Goal: Find specific page/section: Find specific page/section

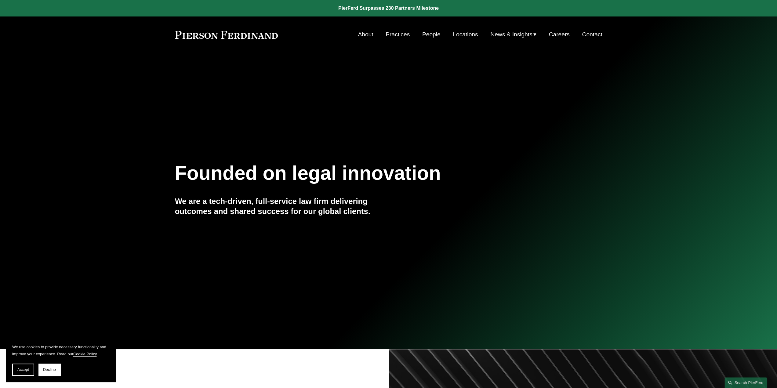
click at [430, 34] on link "People" at bounding box center [431, 35] width 18 height 12
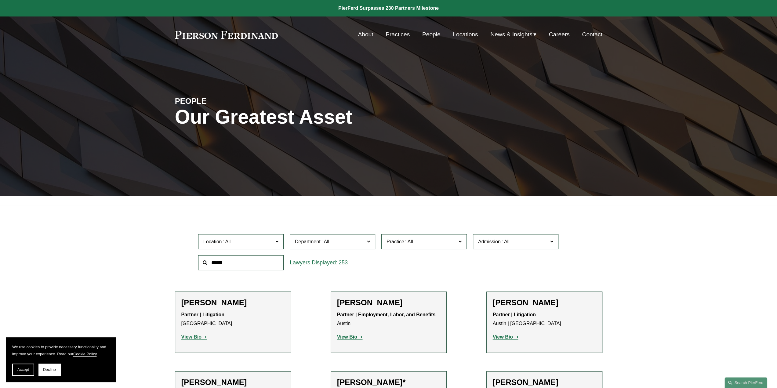
click at [242, 259] on input "text" at bounding box center [240, 262] width 85 height 15
type input "*********"
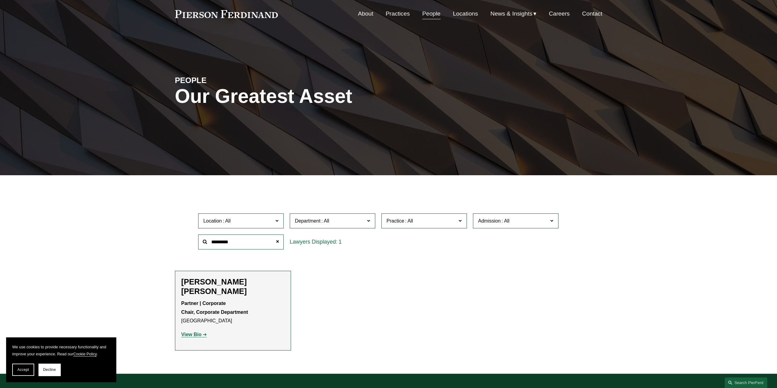
scroll to position [31, 0]
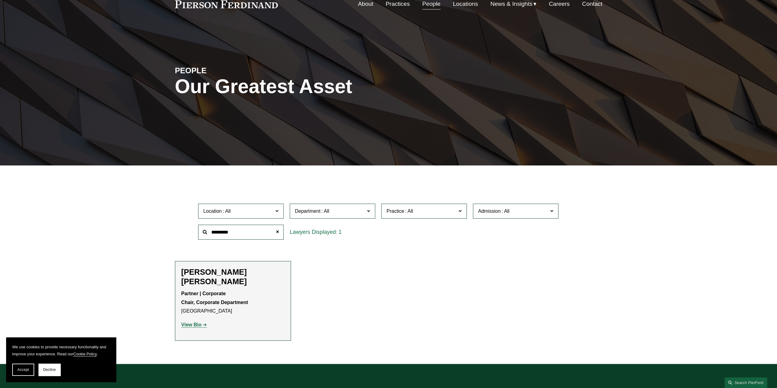
click at [188, 322] on strong "View Bio" at bounding box center [191, 324] width 20 height 5
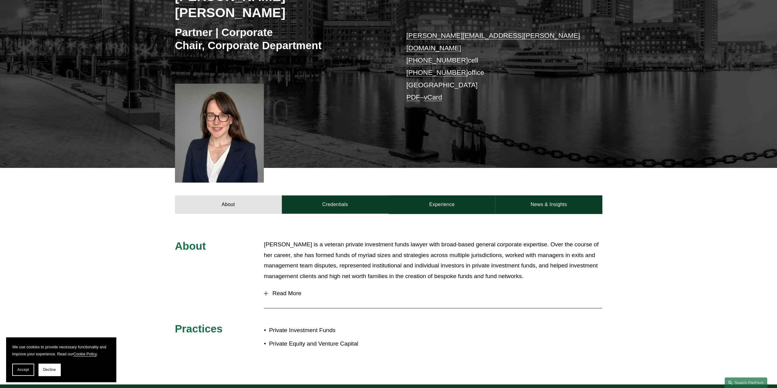
scroll to position [153, 0]
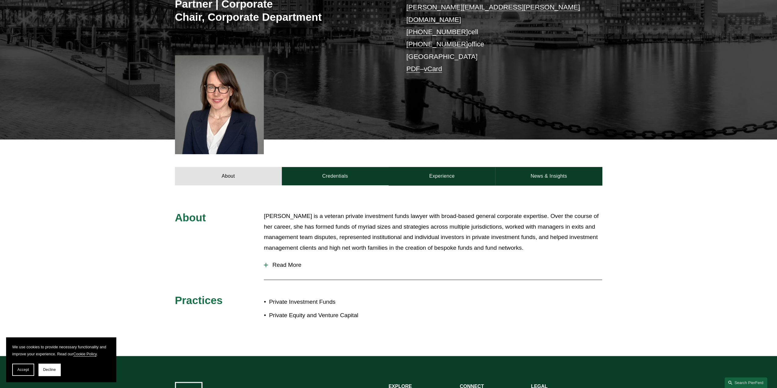
click at [290, 257] on button "Read More" at bounding box center [433, 265] width 338 height 16
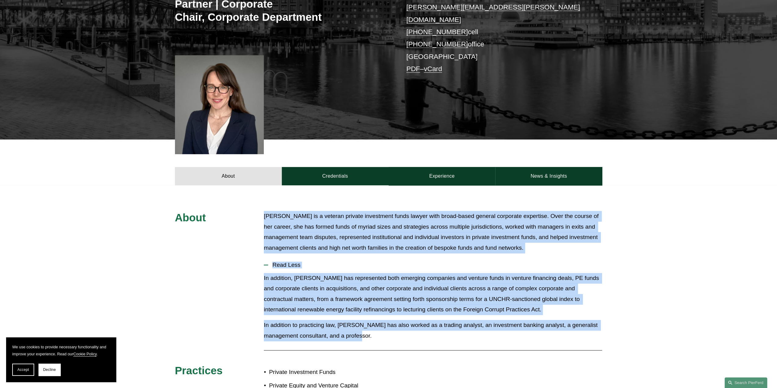
drag, startPoint x: 311, startPoint y: 290, endPoint x: 256, endPoint y: 192, distance: 112.1
click at [256, 211] on div "About [PERSON_NAME] is a veteran private investment funds lawyer with broad-bas…" at bounding box center [388, 306] width 777 height 190
copy div "[PERSON_NAME] is a veteran private investment funds lawyer with broad-based gen…"
